Goal: Task Accomplishment & Management: Manage account settings

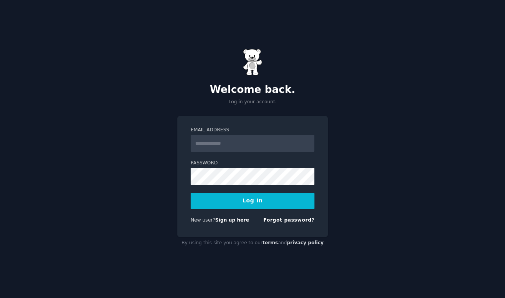
type input "**********"
click at [233, 199] on button "Log In" at bounding box center [252, 201] width 124 height 16
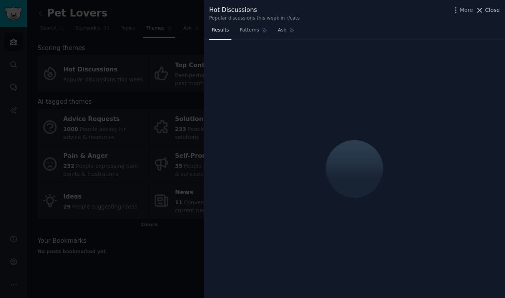
click at [485, 12] on button "Close" at bounding box center [487, 10] width 24 height 8
